Goal: Transaction & Acquisition: Purchase product/service

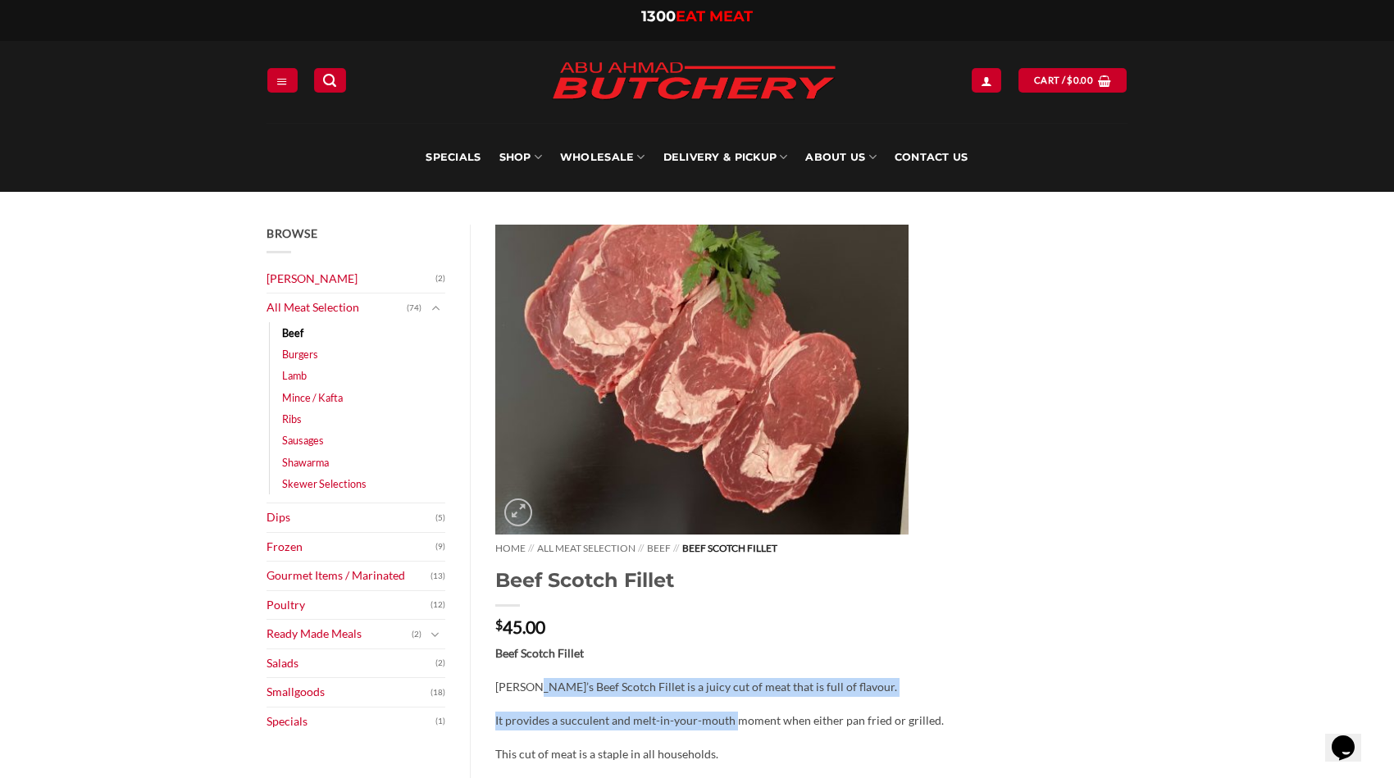
drag, startPoint x: 982, startPoint y: 396, endPoint x: 1010, endPoint y: 536, distance: 142.9
click at [999, 644] on div "Beef Scotch Fillet [PERSON_NAME]’s Beef Scotch Fillet is a juicy cut of meat th…" at bounding box center [811, 703] width 633 height 119
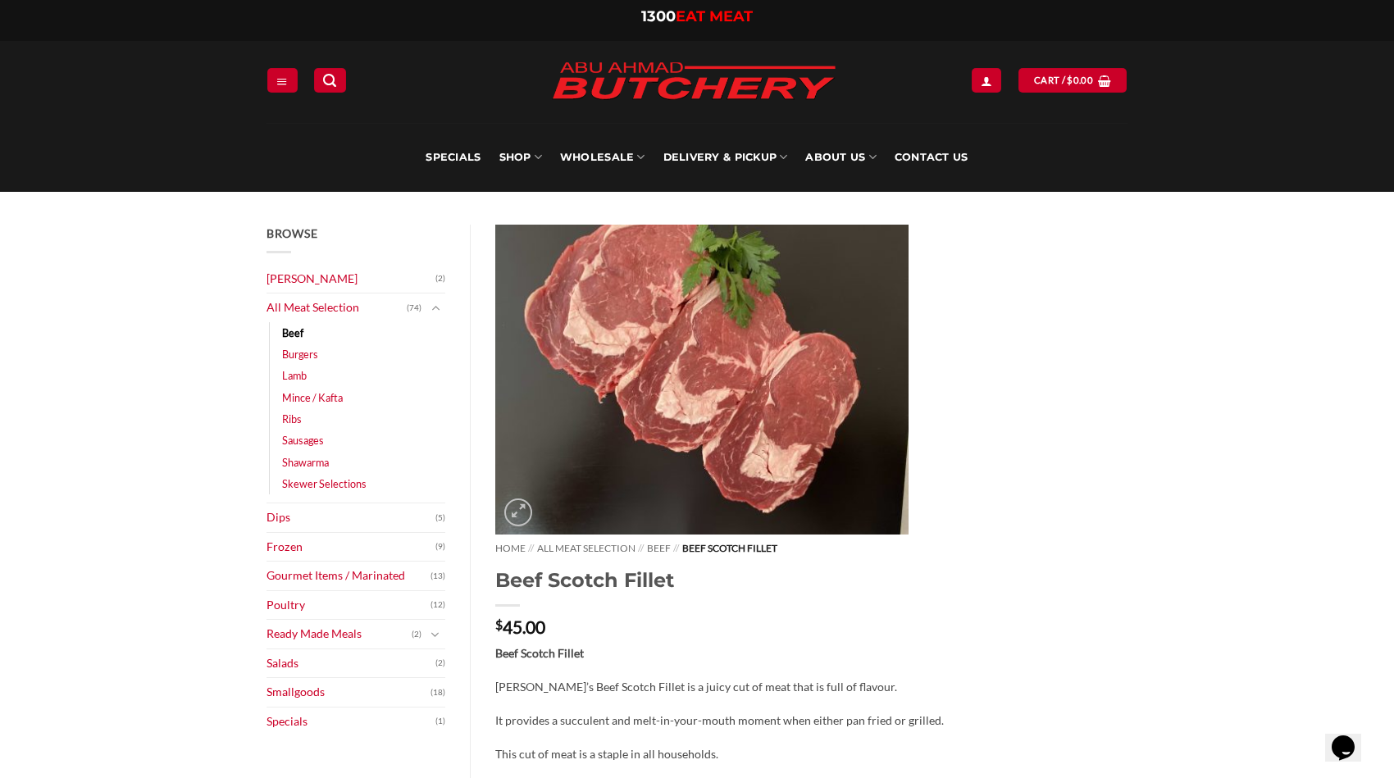
drag, startPoint x: 996, startPoint y: 454, endPoint x: 1006, endPoint y: 536, distance: 82.6
click at [1006, 644] on div "Beef Scotch Fillet [PERSON_NAME]’s Beef Scotch Fillet is a juicy cut of meat th…" at bounding box center [811, 703] width 633 height 119
click at [1017, 564] on div "**********" at bounding box center [812, 783] width 658 height 496
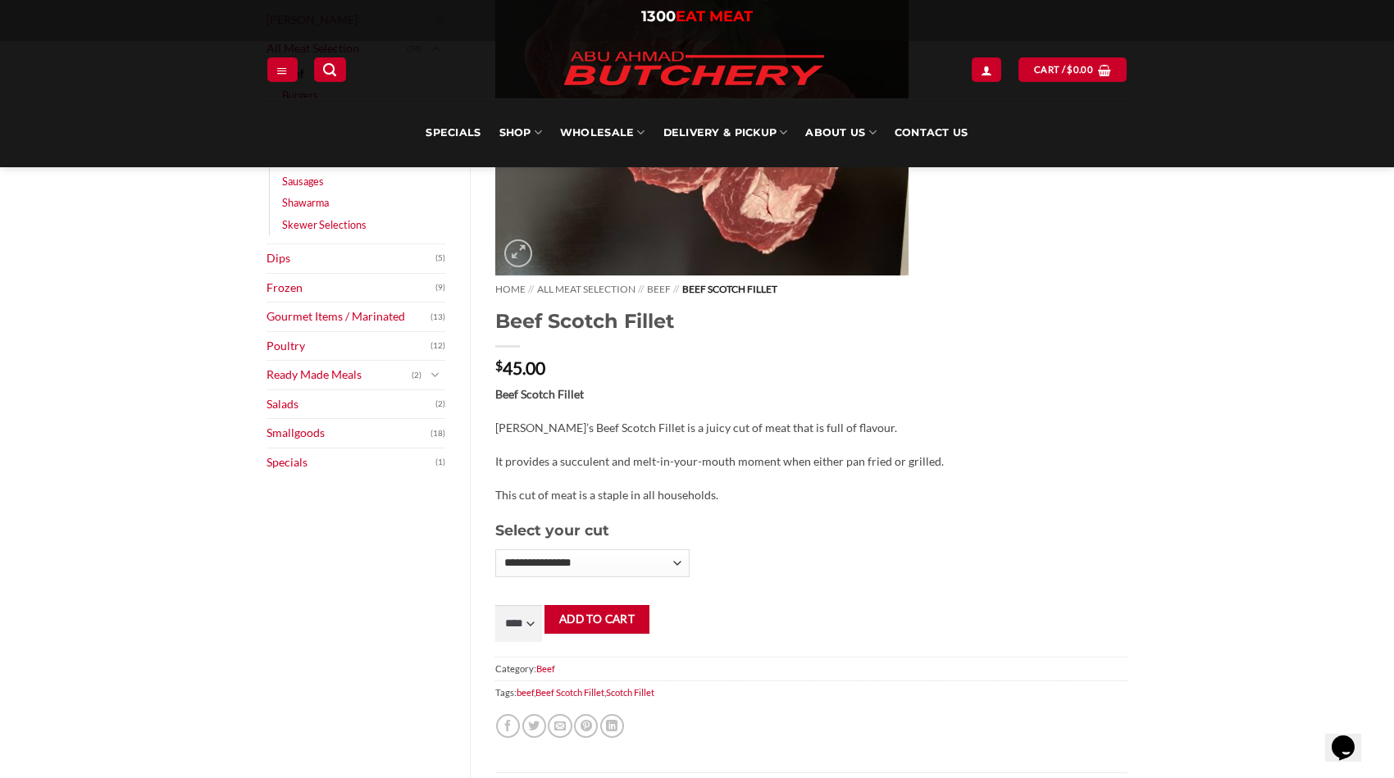
scroll to position [328, 0]
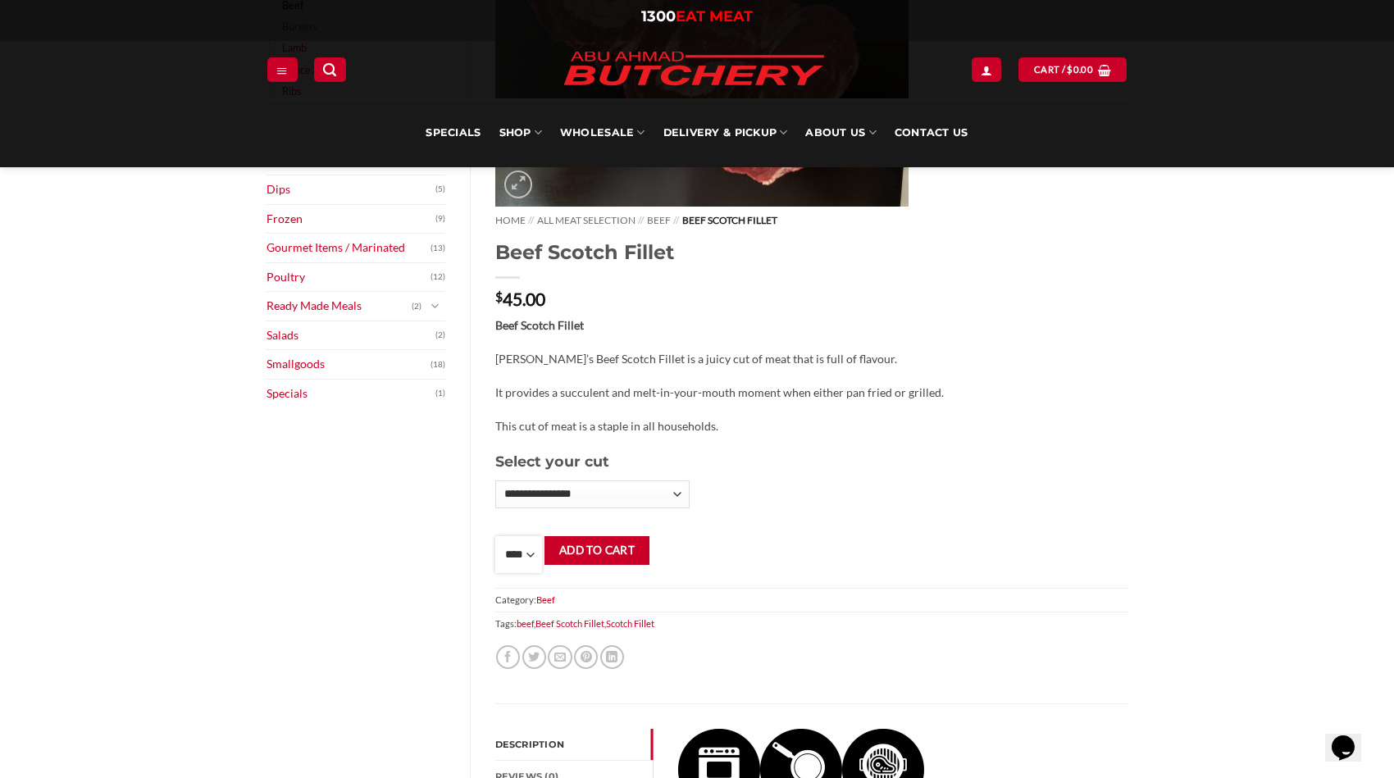
click at [543, 536] on select "**** * *** * *** * *** * *** * *** * *** * *** * *** * *** ** **** ** **** ** *…" at bounding box center [519, 554] width 48 height 37
click at [1343, 465] on div "Browse [PERSON_NAME] (2) All Meat Selection (74) Beef (18) Burgers (4) Lamb (28…" at bounding box center [697, 567] width 1394 height 1406
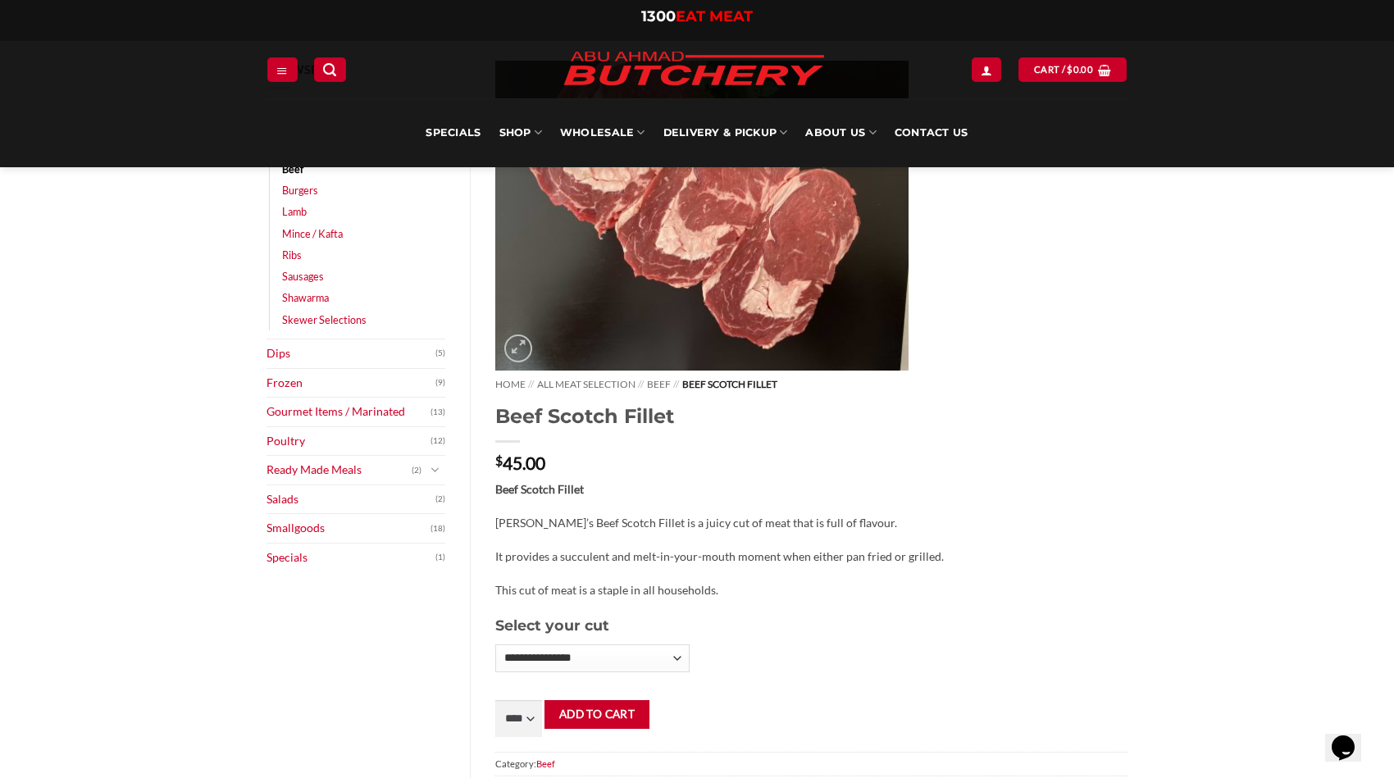
scroll to position [0, 0]
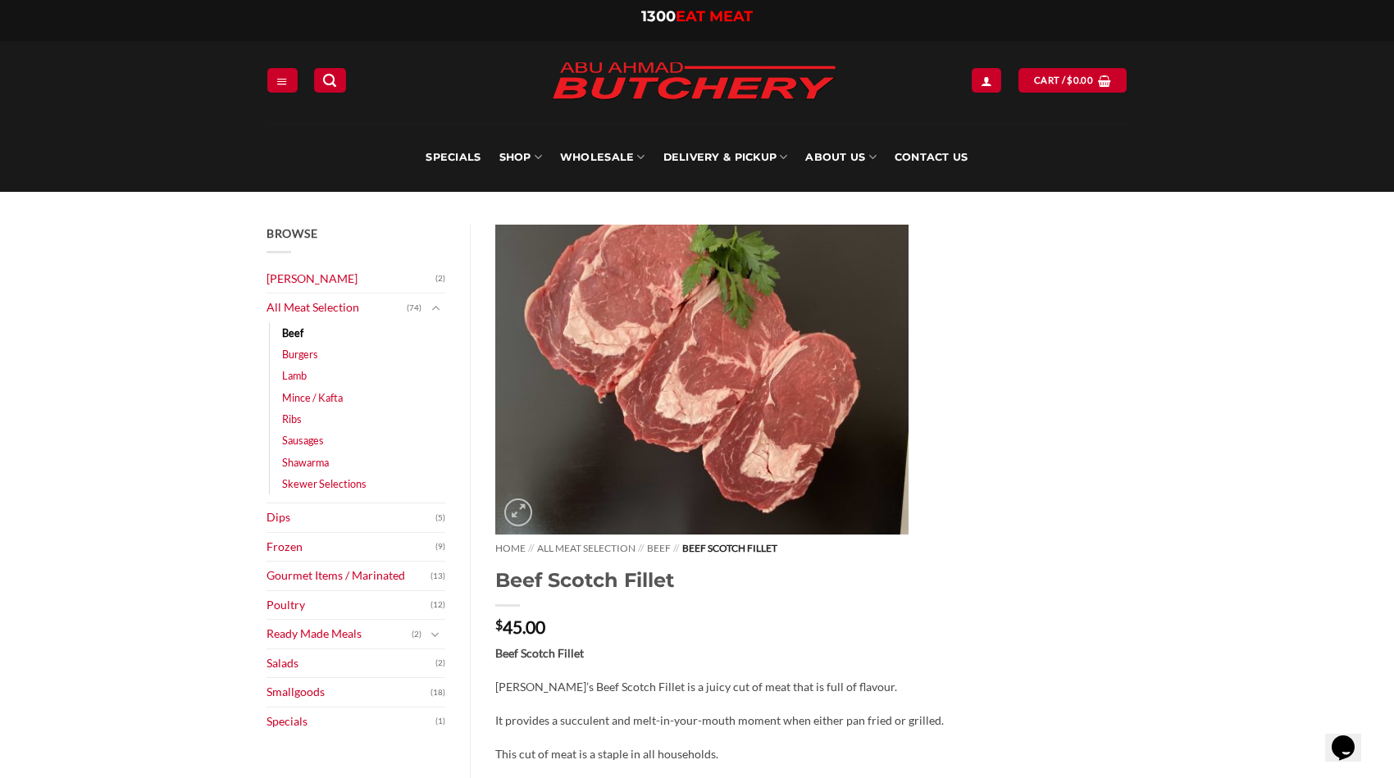
click at [856, 451] on img at bounding box center [701, 380] width 413 height 311
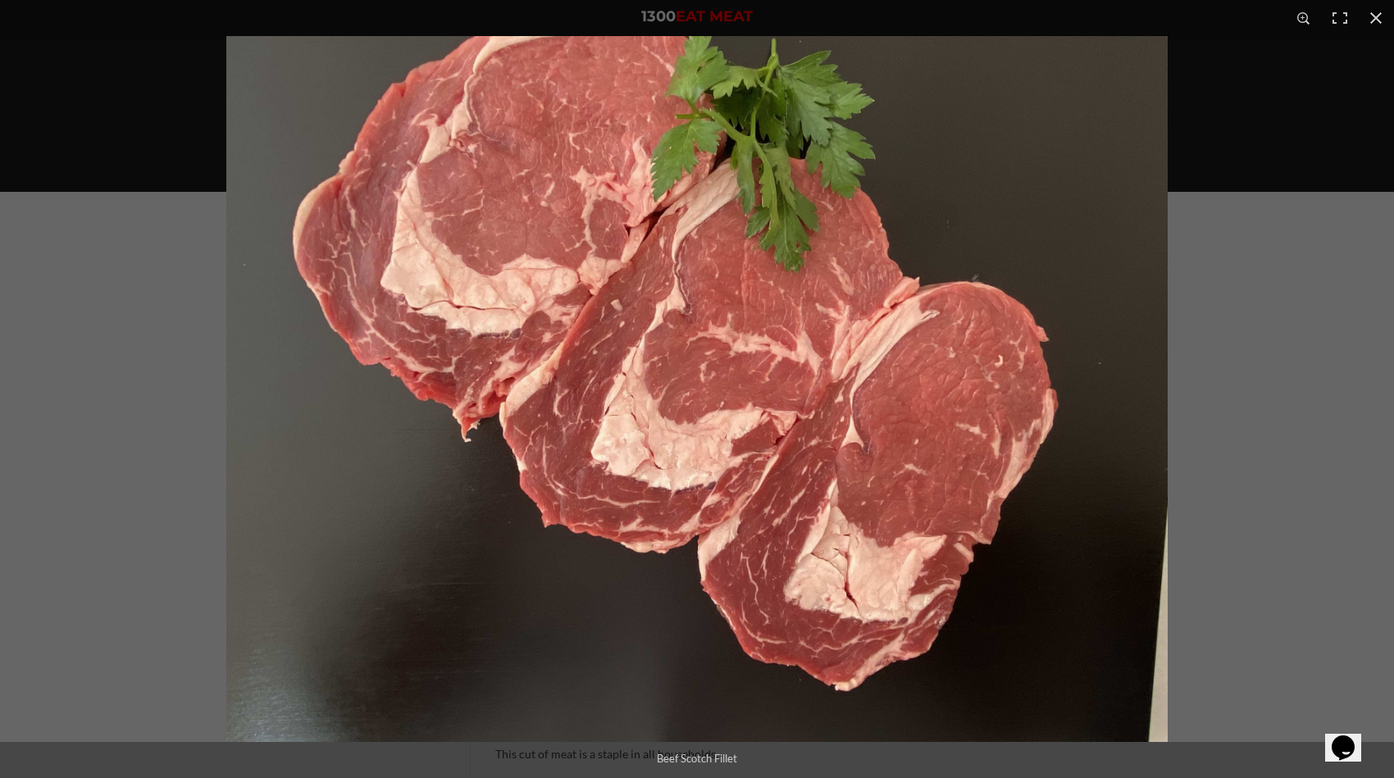
click at [1218, 303] on div at bounding box center [923, 425] width 1394 height 778
